Goal: Transaction & Acquisition: Purchase product/service

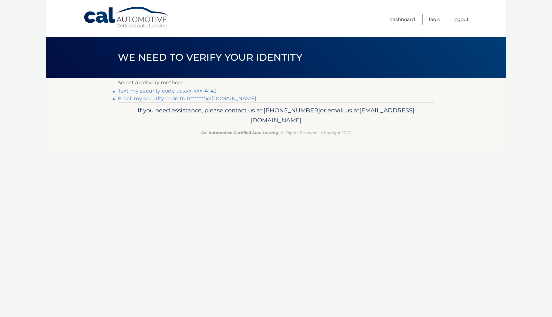
click at [176, 90] on link "Text my security code to xxx-xxx-4143" at bounding box center [167, 91] width 99 height 6
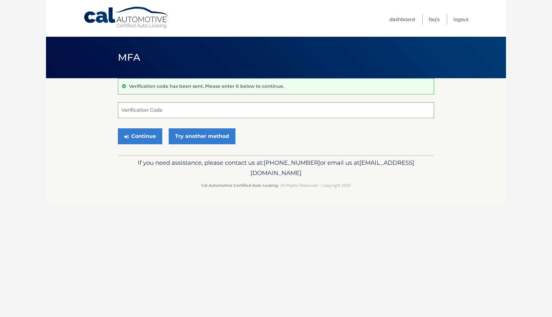
click at [151, 113] on input "Verification Code" at bounding box center [276, 110] width 316 height 16
type input "472229"
click at [128, 139] on button "Continue" at bounding box center [140, 136] width 44 height 16
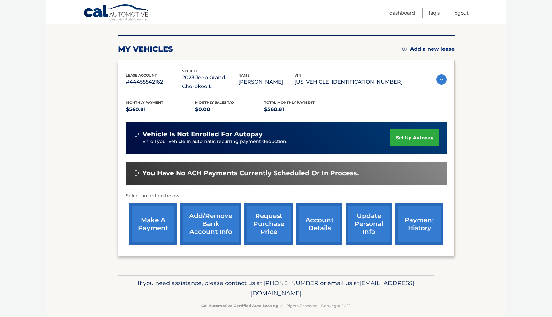
scroll to position [74, 0]
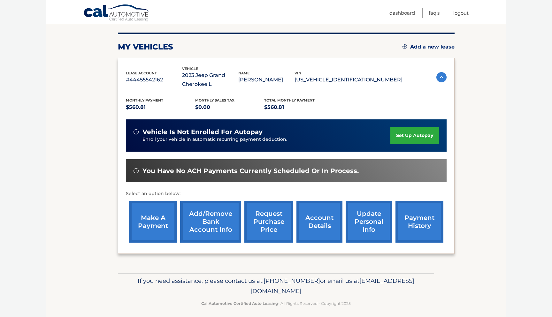
click at [165, 225] on link "make a payment" at bounding box center [153, 222] width 48 height 42
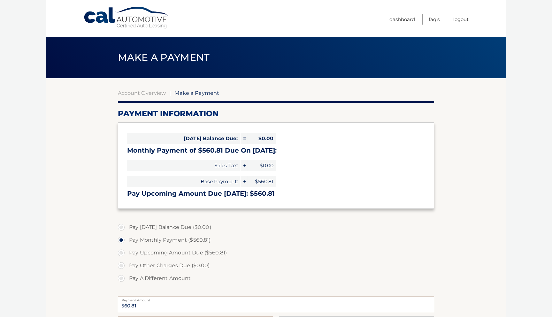
select select "MTczOTJlNzItM2VlZS00ZTJjLWJjYzAtOGVjZDFkOGY0MWEz"
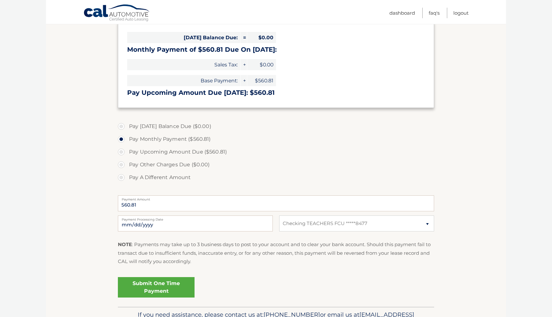
scroll to position [105, 0]
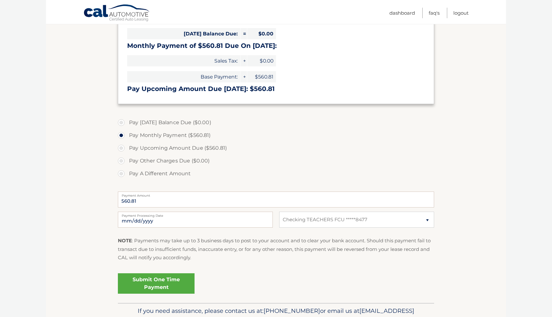
click at [156, 284] on link "Submit One Time Payment" at bounding box center [156, 284] width 77 height 20
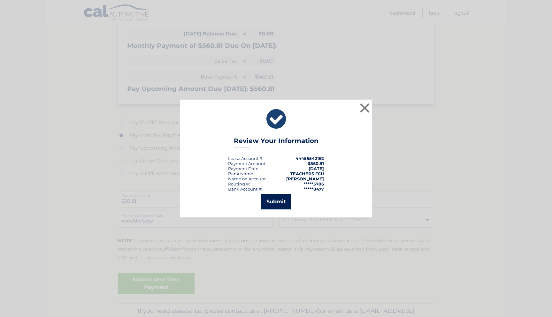
click at [284, 206] on button "Submit" at bounding box center [276, 201] width 30 height 15
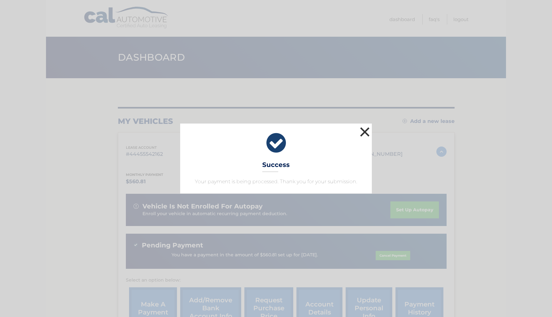
click at [366, 130] on button "×" at bounding box center [365, 132] width 13 height 13
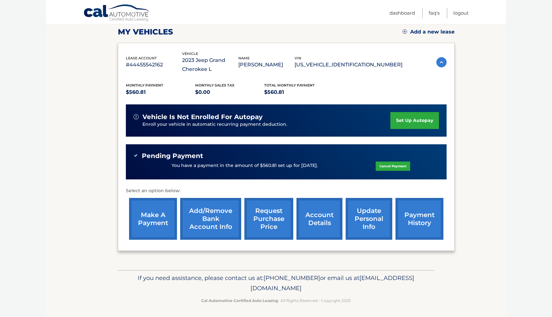
scroll to position [89, 0]
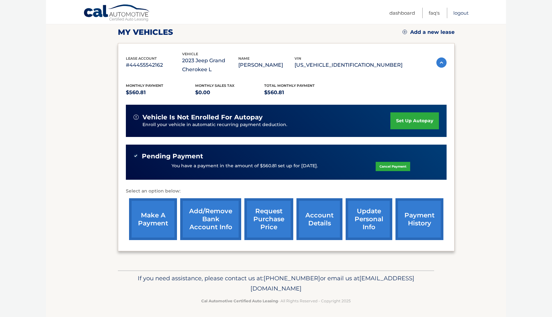
click at [460, 14] on link "Logout" at bounding box center [461, 13] width 15 height 11
